Goal: Navigation & Orientation: Find specific page/section

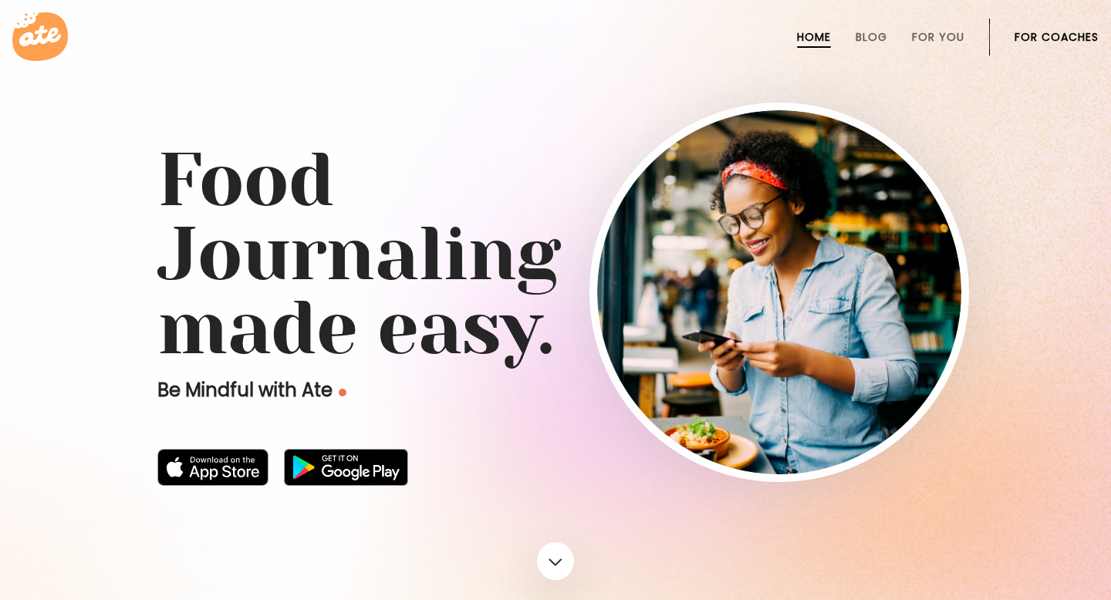
click at [1066, 32] on link "For Coaches" at bounding box center [1056, 37] width 84 height 12
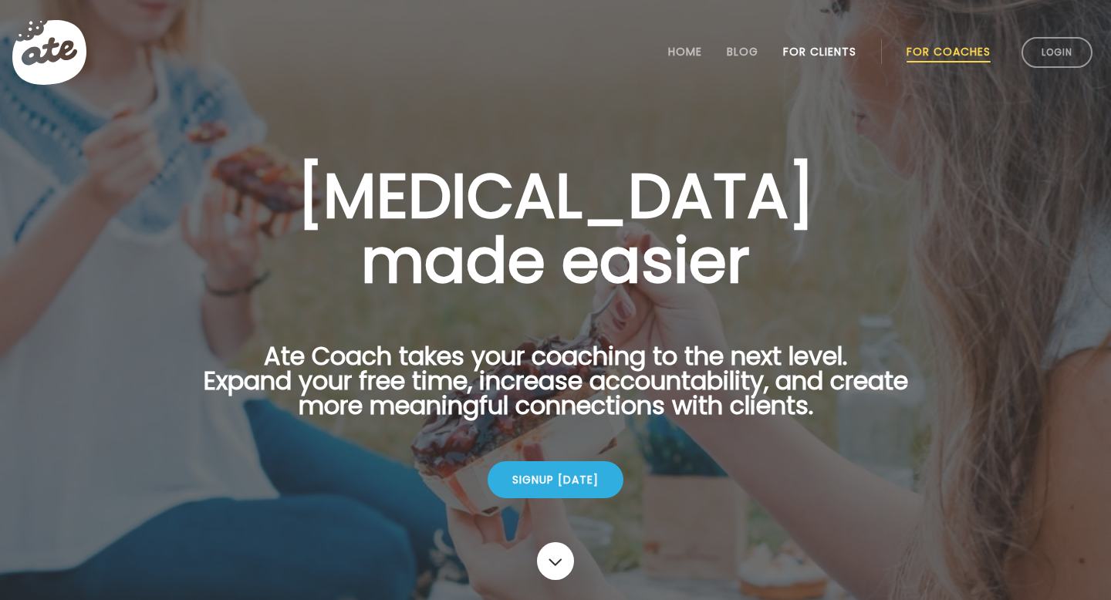
click at [823, 53] on link "For Clients" at bounding box center [819, 52] width 73 height 12
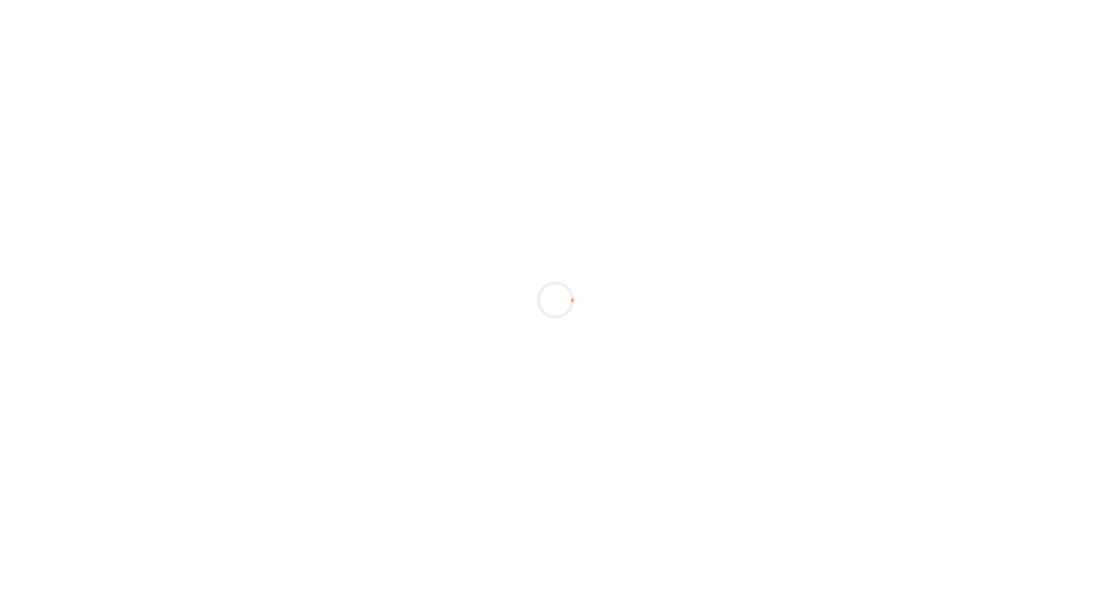
scroll to position [617, 0]
